Goal: Find specific page/section: Find specific page/section

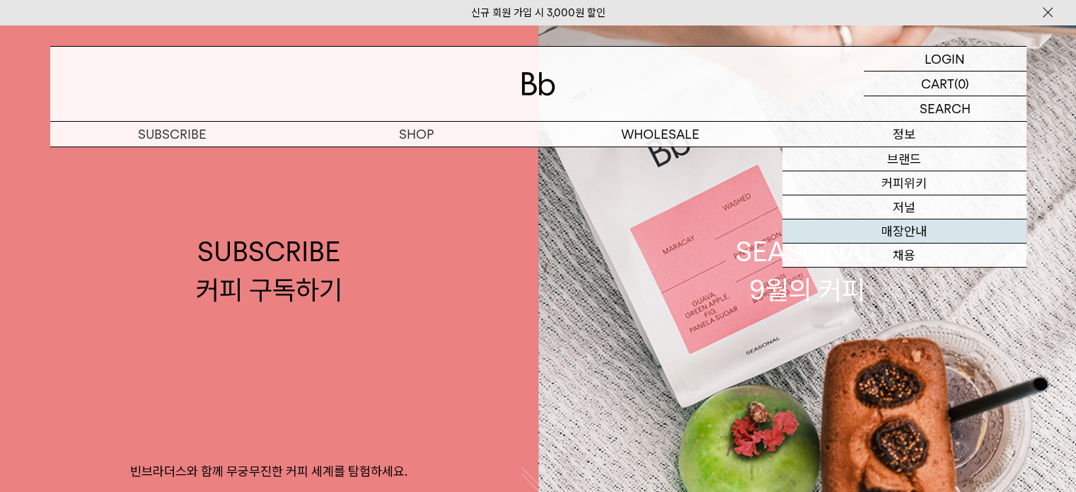
click at [905, 229] on link "매장안내" at bounding box center [905, 231] width 244 height 24
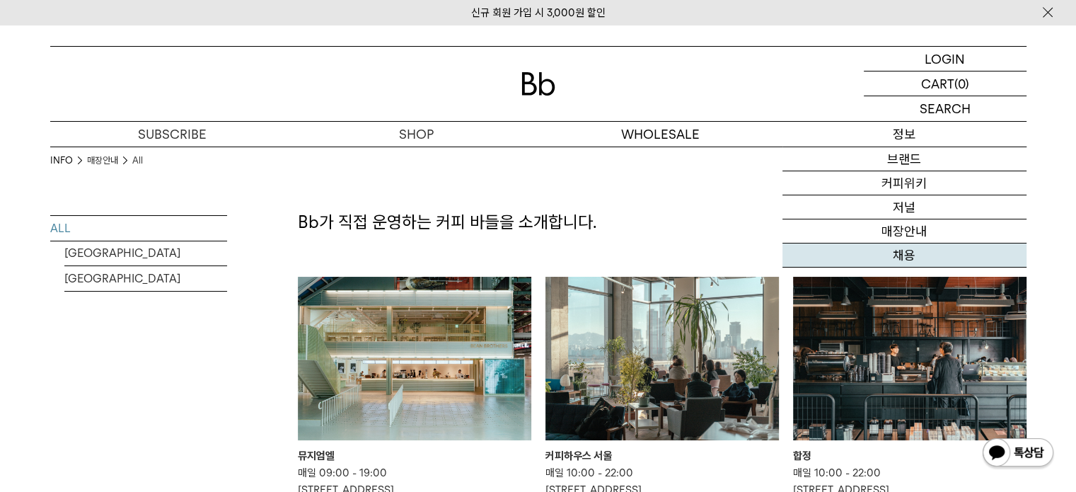
click at [887, 253] on link "채용" at bounding box center [905, 255] width 244 height 24
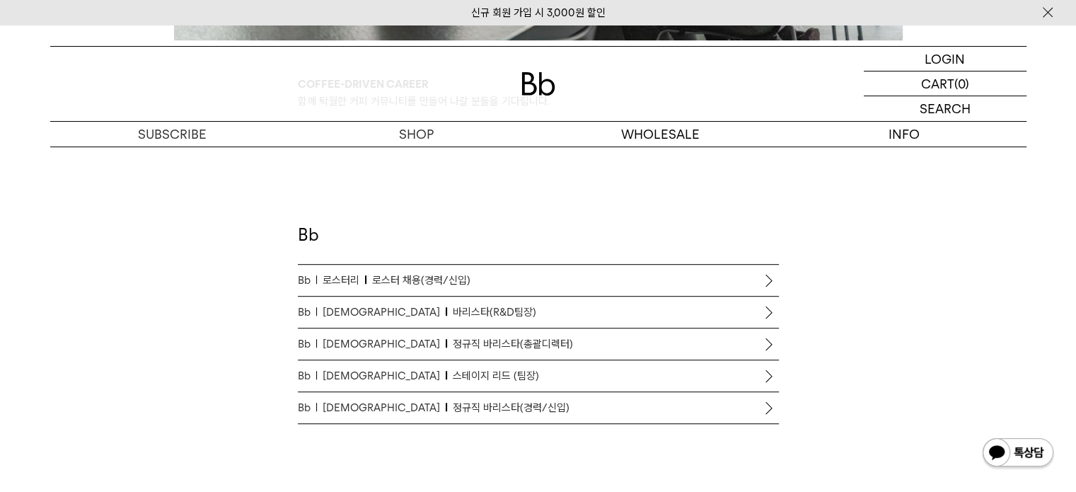
scroll to position [778, 0]
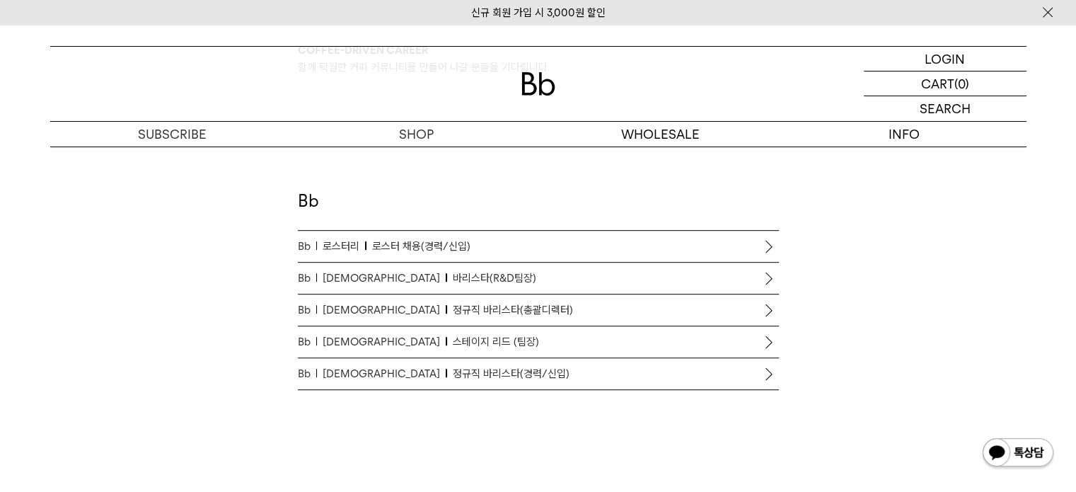
click at [766, 379] on li "Bb 바리스타 정규직 바리스타(경력/신입)" at bounding box center [538, 374] width 481 height 32
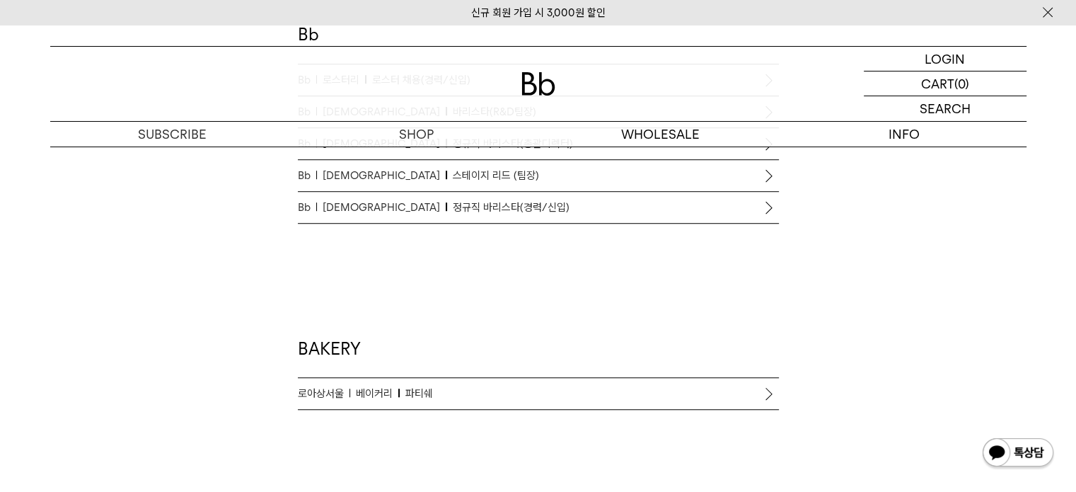
scroll to position [920, 0]
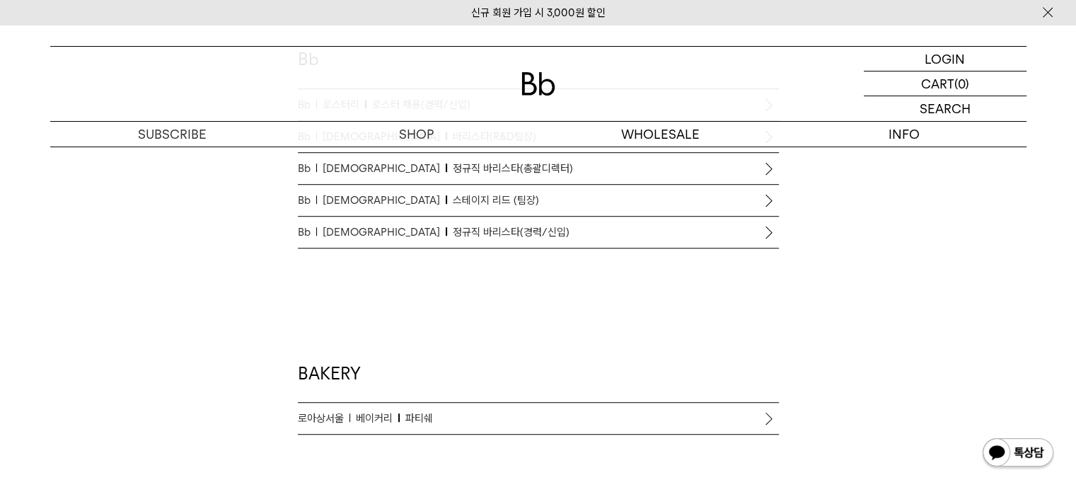
click at [453, 229] on span "정규직 바리스타(경력/신입)" at bounding box center [511, 232] width 117 height 17
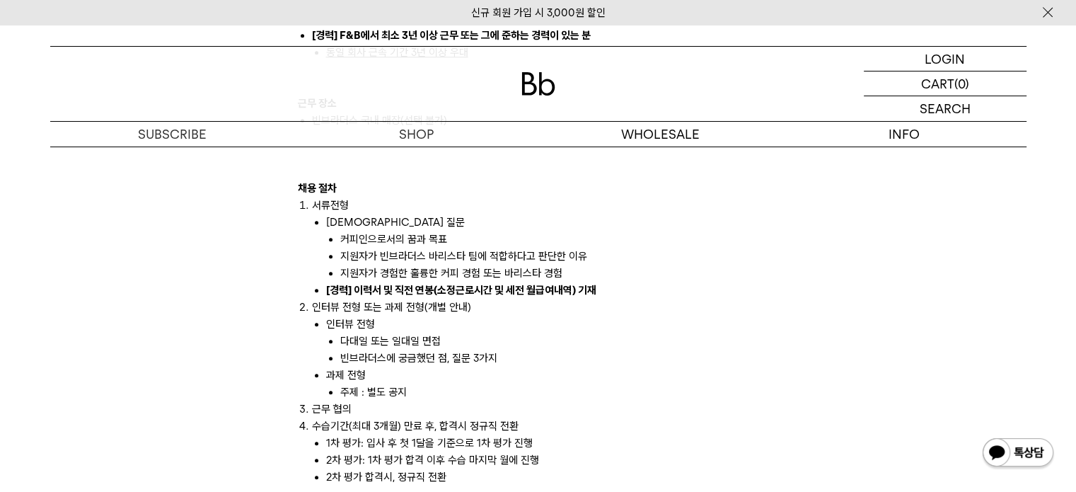
scroll to position [1557, 0]
